Goal: Navigation & Orientation: Go to known website

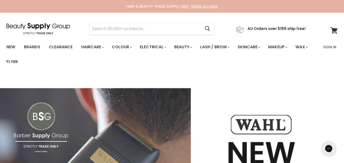
click at [94, 78] on img "Main content" at bounding box center [172, 155] width 344 height 166
